Goal: Task Accomplishment & Management: Manage account settings

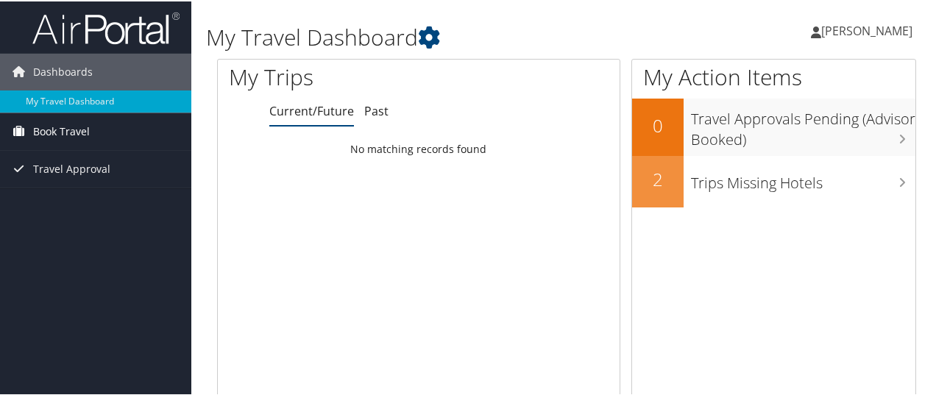
click at [90, 134] on link "Book Travel" at bounding box center [95, 130] width 191 height 37
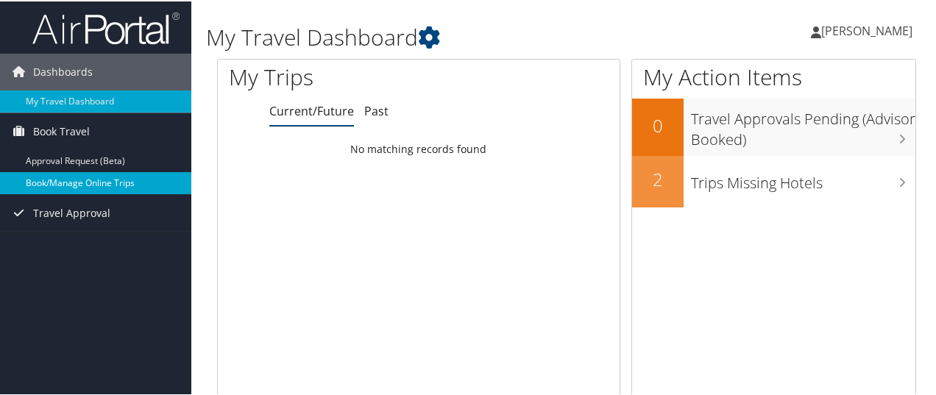
click at [109, 177] on link "Book/Manage Online Trips" at bounding box center [95, 182] width 191 height 22
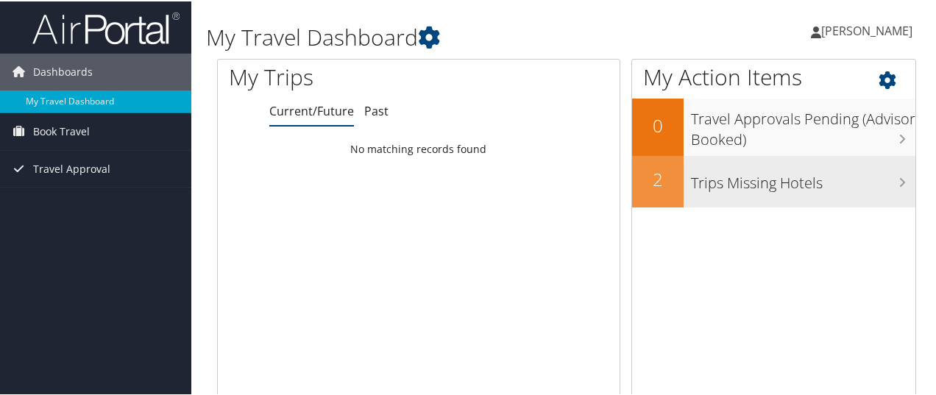
click at [766, 191] on h3 "Trips Missing Hotels" at bounding box center [803, 178] width 224 height 28
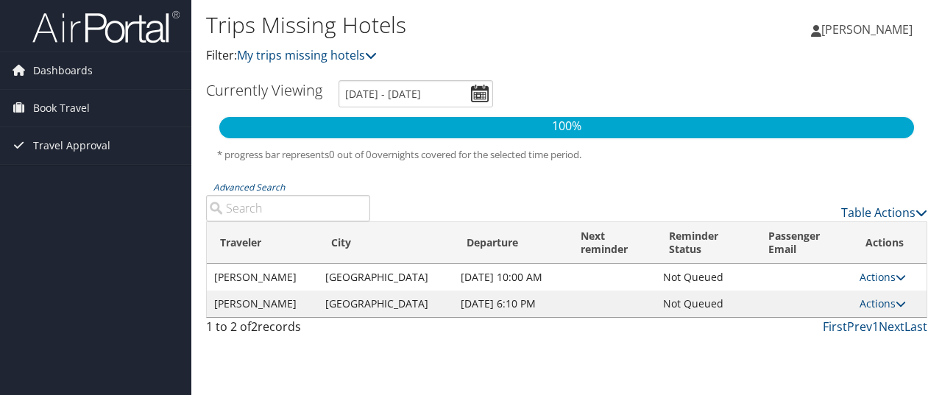
click at [875, 275] on td "Actions Send Reminder View Itinerary Attach Hotel" at bounding box center [889, 277] width 74 height 26
click at [875, 282] on link "Actions" at bounding box center [882, 277] width 46 height 14
drag, startPoint x: 65, startPoint y: 104, endPoint x: 118, endPoint y: 125, distance: 56.8
click at [65, 104] on span "Book Travel" at bounding box center [61, 108] width 57 height 37
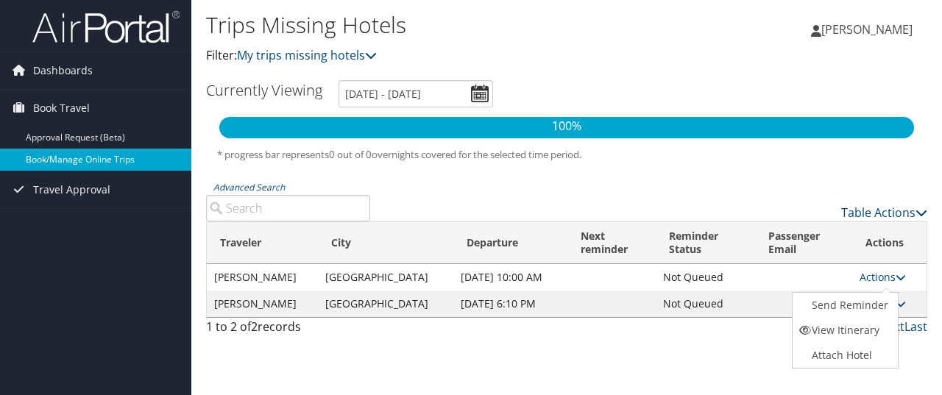
click at [51, 160] on link "Book/Manage Online Trips" at bounding box center [95, 160] width 191 height 22
